Goal: Task Accomplishment & Management: Manage account settings

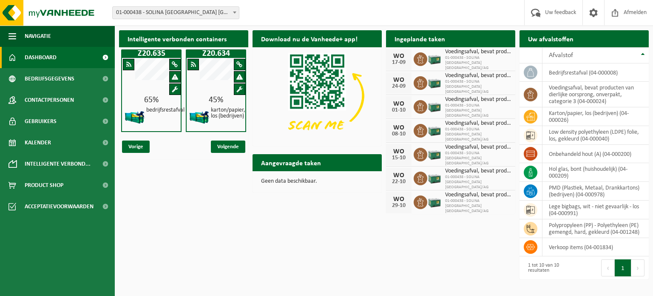
click at [234, 12] on b at bounding box center [234, 12] width 3 height 2
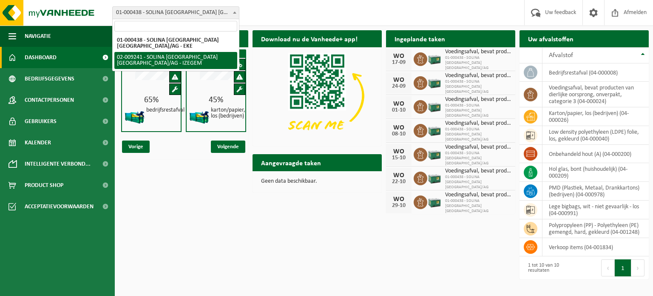
select select "13150"
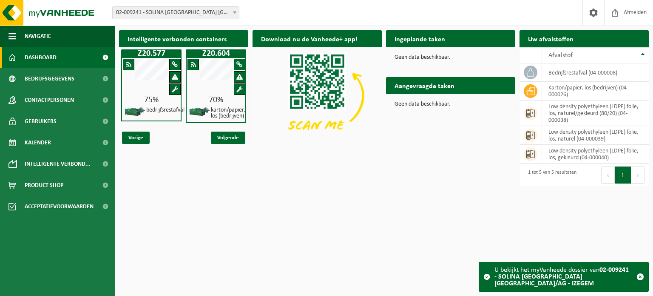
click at [234, 12] on b at bounding box center [234, 12] width 3 height 2
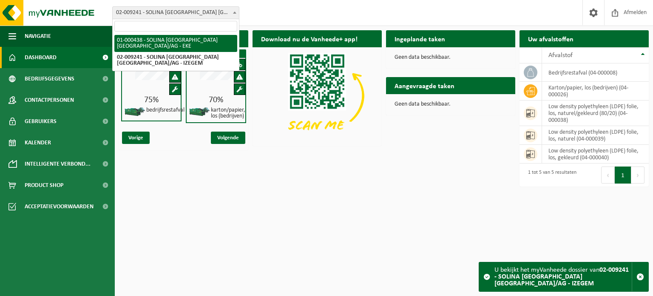
select select "13143"
